Goal: Navigation & Orientation: Find specific page/section

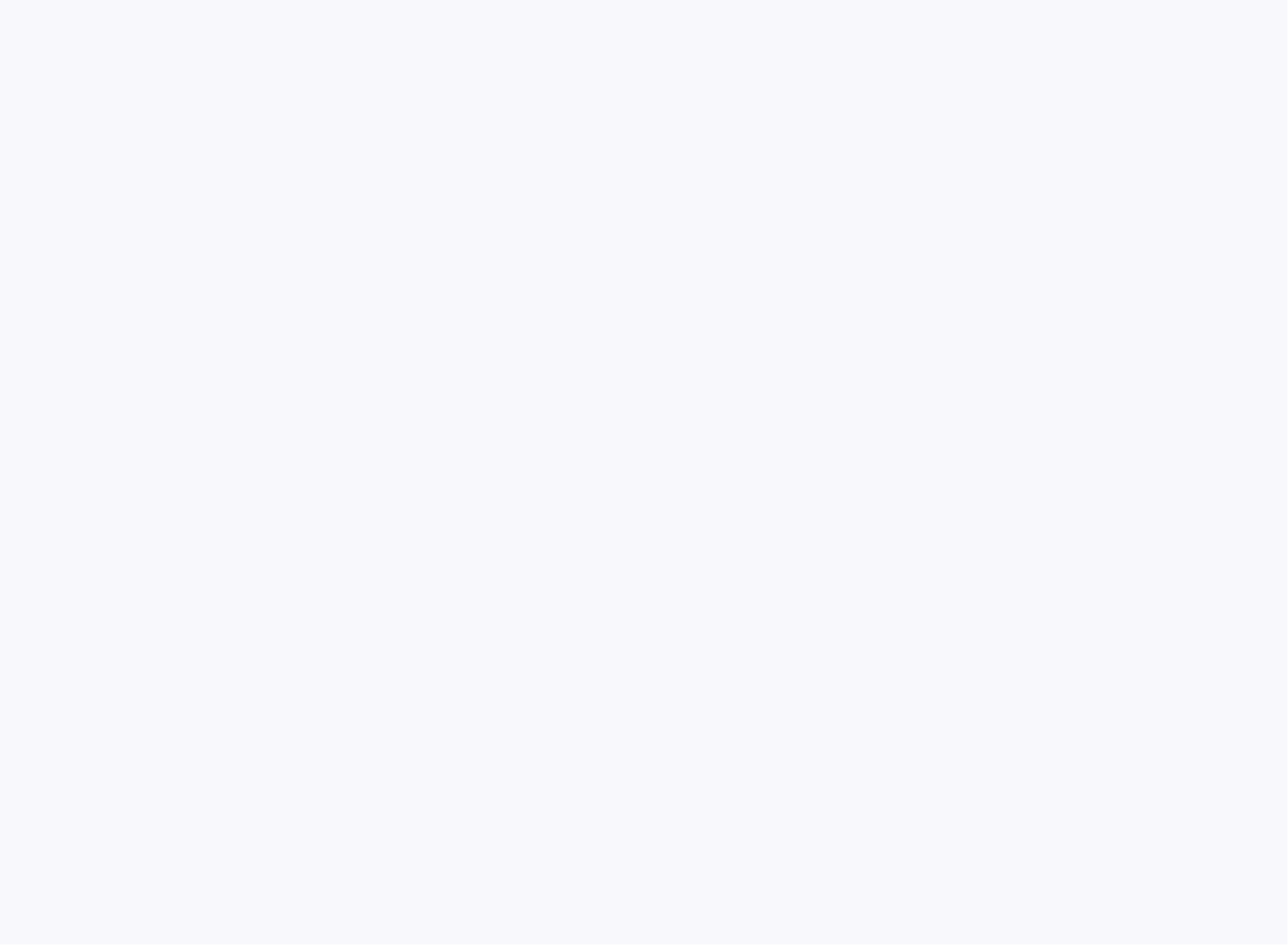
click at [1134, 0] on html at bounding box center [644, 0] width 1288 height 0
click at [294, 0] on html at bounding box center [644, 0] width 1288 height 0
